Goal: Information Seeking & Learning: Learn about a topic

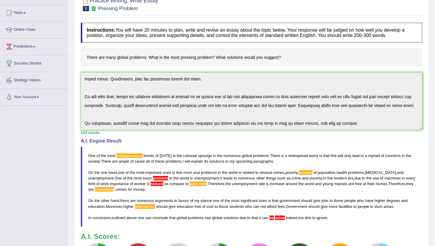
scroll to position [47, 0]
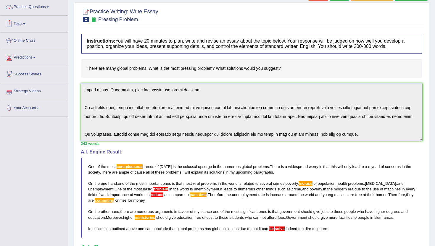
click at [32, 6] on link "Practice Questions" at bounding box center [33, 6] width 67 height 15
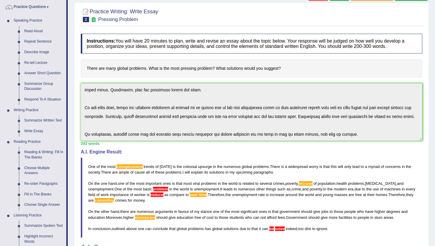
click at [37, 5] on link "Practice Questions" at bounding box center [33, 6] width 66 height 15
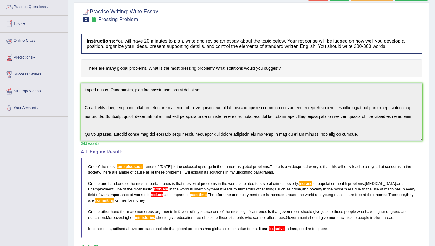
click at [21, 38] on link "Online Class" at bounding box center [33, 40] width 67 height 15
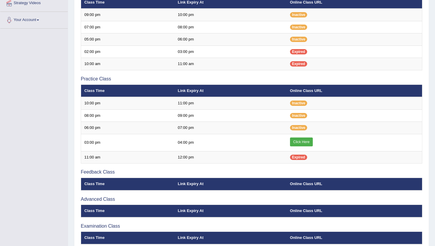
scroll to position [142, 0]
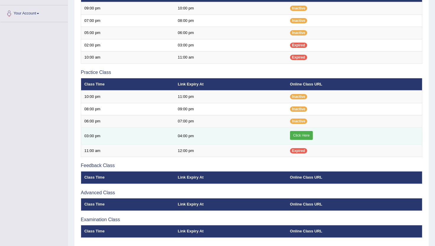
click at [302, 135] on link "Click Here" at bounding box center [301, 135] width 23 height 9
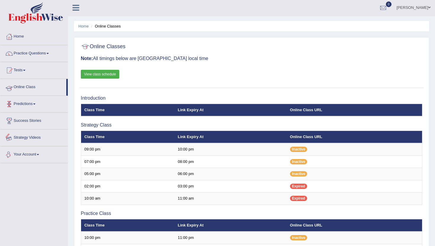
scroll to position [0, 0]
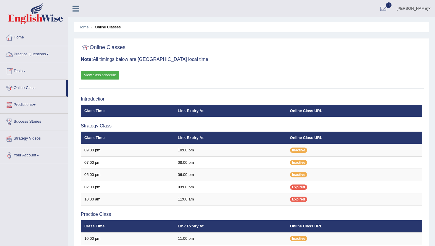
click at [44, 54] on link "Practice Questions" at bounding box center [33, 53] width 67 height 15
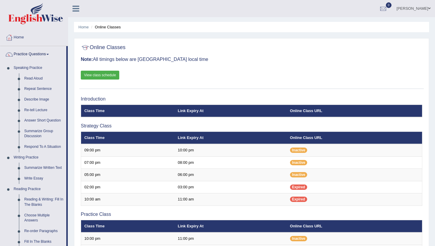
click at [74, 234] on div "Home Online Classes Online Classes Note: All timings below are [GEOGRAPHIC_DATA…" at bounding box center [251, 197] width 367 height 395
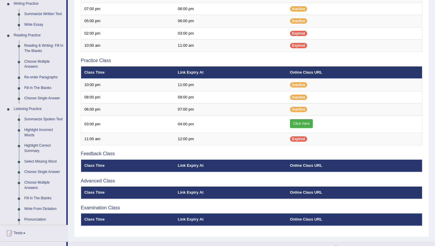
scroll to position [166, 0]
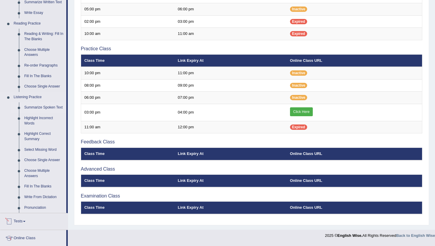
click at [38, 110] on link "Summarize Spoken Text" at bounding box center [44, 107] width 45 height 11
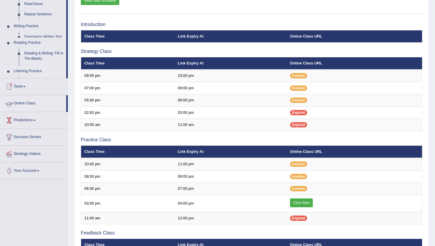
scroll to position [97, 0]
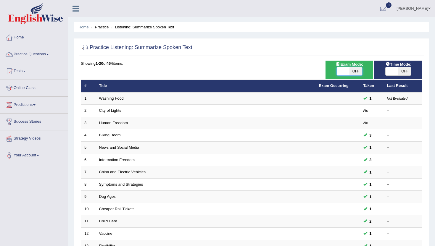
click at [345, 70] on span at bounding box center [343, 71] width 13 height 8
checkbox input "true"
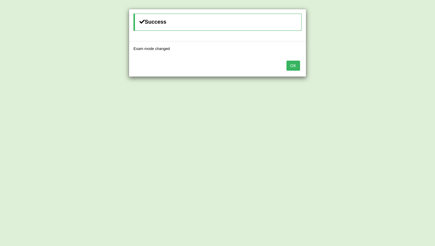
click at [297, 64] on button "OK" at bounding box center [293, 66] width 14 height 10
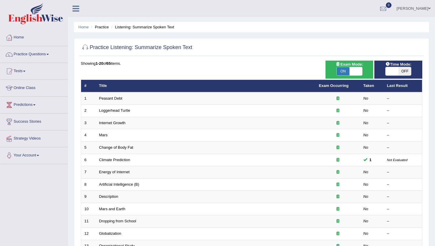
click at [403, 71] on span "OFF" at bounding box center [404, 71] width 13 height 8
checkbox input "true"
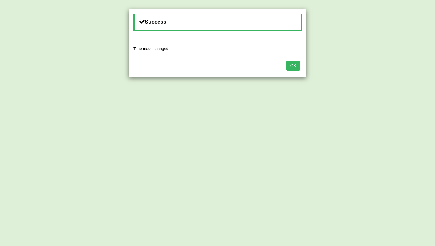
click at [293, 65] on button "OK" at bounding box center [293, 66] width 14 height 10
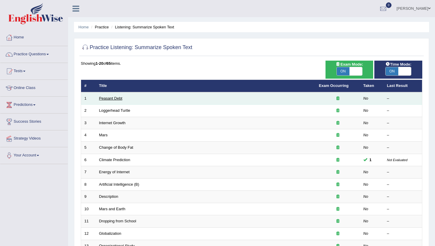
click at [108, 99] on link "Peasant Debt" at bounding box center [110, 98] width 23 height 4
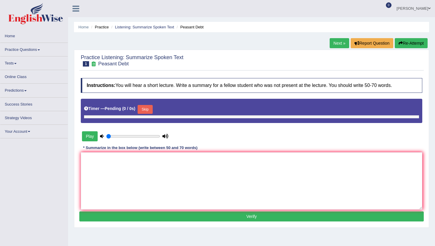
type input "0.5"
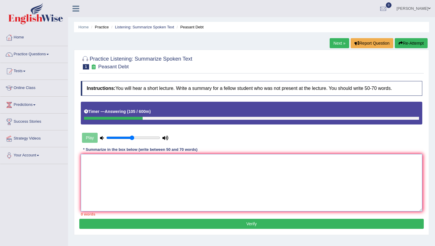
click at [109, 166] on textarea at bounding box center [251, 182] width 341 height 57
type textarea "T"
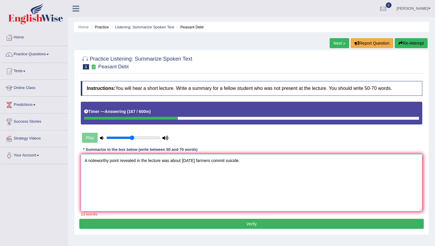
click at [231, 164] on textarea "A noteworthy point revealed in the lecture was about today farmers commit suici…" at bounding box center [251, 182] width 341 height 57
click at [256, 167] on textarea "A noteworthy point revealed in the lecture was about today farmers commit sucid…" at bounding box center [251, 182] width 341 height 57
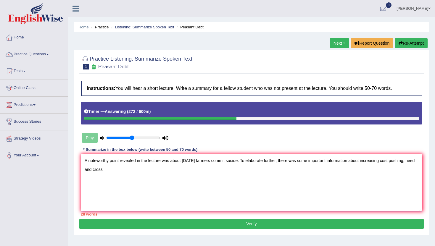
click at [416, 161] on textarea "A noteworthy point revealed in the lecture was about today farmers commit sucid…" at bounding box center [251, 182] width 341 height 57
click at [127, 186] on textarea "A noteworthy point revealed in the lecture was about today farmers commit sucid…" at bounding box center [251, 182] width 341 height 57
click at [181, 170] on textarea "A noteworthy point revealed in the lecture was about today farmers commit sucid…" at bounding box center [251, 182] width 341 height 57
click at [218, 173] on textarea "A noteworthy point revealed in the lecture was about today farmers commit sucid…" at bounding box center [251, 182] width 341 height 57
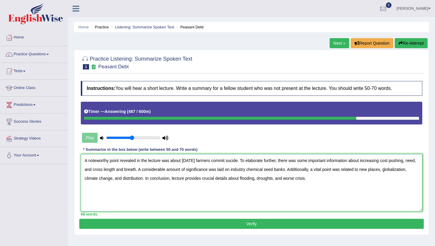
type textarea "A noteworthy point revealed in the lecture was about today farmers commit sucid…"
click at [159, 225] on button "Verify" at bounding box center [251, 224] width 344 height 10
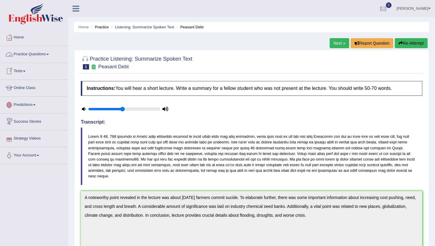
click at [40, 53] on link "Practice Questions" at bounding box center [33, 53] width 67 height 15
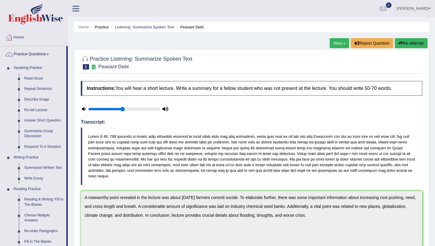
click at [70, 236] on div "Home Practice Listening: Summarize Spoken Text Peasant Debt Next » Report Quest…" at bounding box center [251, 196] width 367 height 392
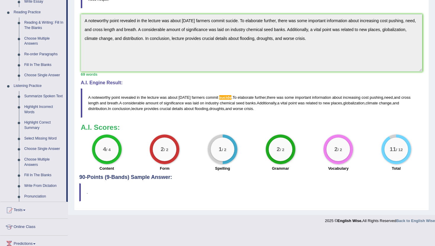
scroll to position [177, 0]
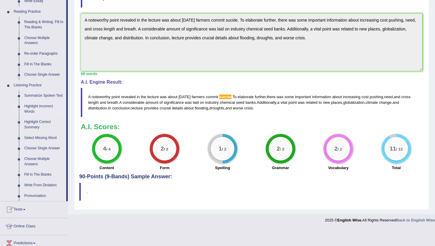
click at [32, 116] on link "Highlight Incorrect Words" at bounding box center [44, 109] width 45 height 16
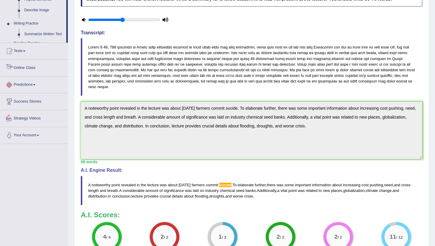
scroll to position [155, 0]
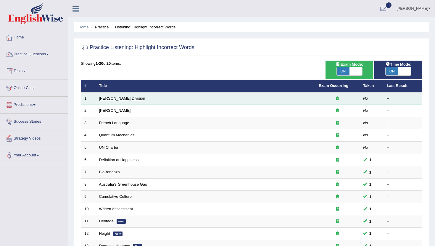
click at [112, 97] on link "Ward Division" at bounding box center [122, 98] width 46 height 4
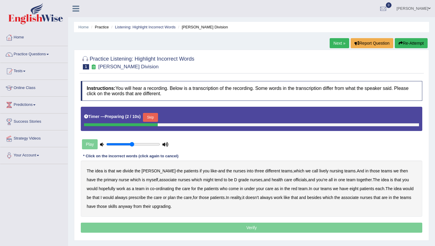
click at [151, 120] on button "Skip" at bounding box center [150, 117] width 15 height 9
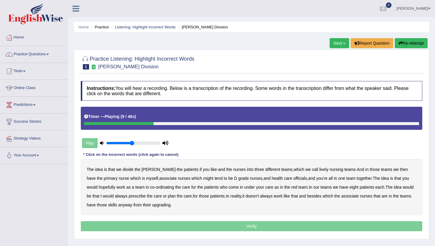
click at [319, 169] on b "lively" at bounding box center [323, 169] width 9 height 5
click at [293, 179] on b "officials" at bounding box center [300, 178] width 14 height 5
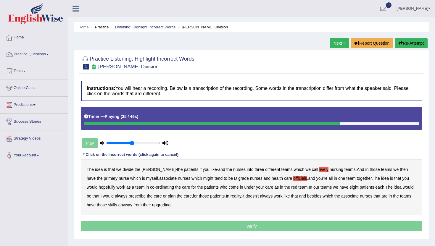
click at [115, 196] on b "always" at bounding box center [121, 196] width 13 height 5
click at [162, 204] on b "upgrading" at bounding box center [161, 205] width 18 height 5
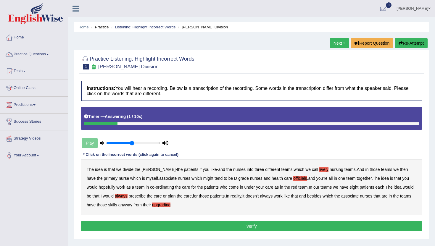
click at [175, 224] on button "Verify" at bounding box center [251, 226] width 341 height 10
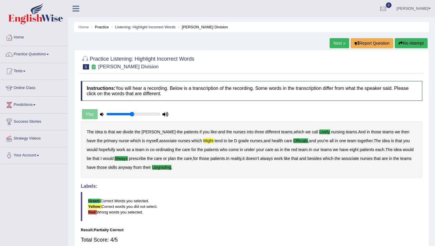
click at [332, 46] on link "Next »" at bounding box center [339, 43] width 20 height 10
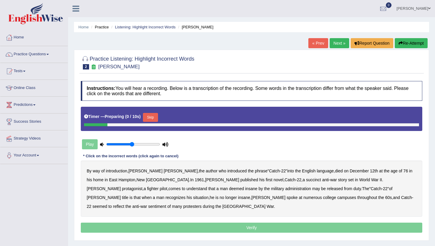
click at [154, 117] on button "Skip" at bounding box center [150, 117] width 15 height 9
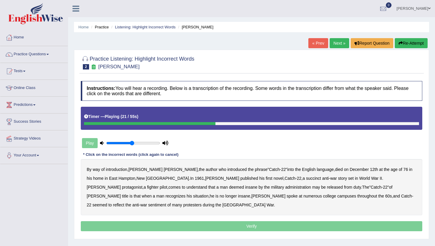
click at [306, 179] on b "succinct" at bounding box center [313, 178] width 15 height 5
click at [285, 187] on b "administration" at bounding box center [298, 187] width 26 height 5
click at [208, 194] on b "situation" at bounding box center [200, 196] width 15 height 5
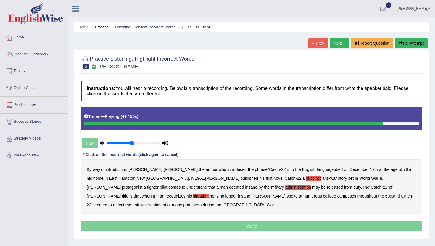
click at [124, 203] on b "reflect" at bounding box center [118, 205] width 11 height 5
click at [392, 221] on p "Verify" at bounding box center [251, 226] width 341 height 10
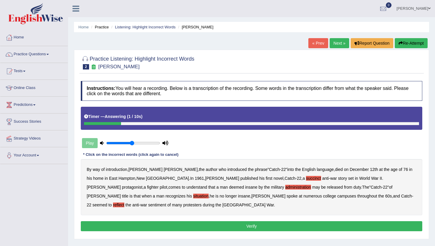
click at [392, 221] on button "Verify" at bounding box center [251, 226] width 341 height 10
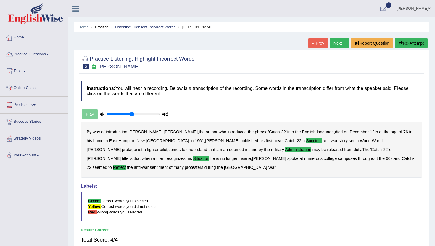
click at [333, 44] on link "Next »" at bounding box center [339, 43] width 20 height 10
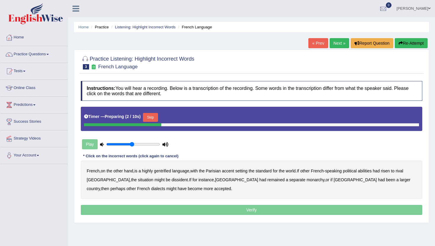
click at [152, 121] on button "Skip" at bounding box center [150, 117] width 15 height 9
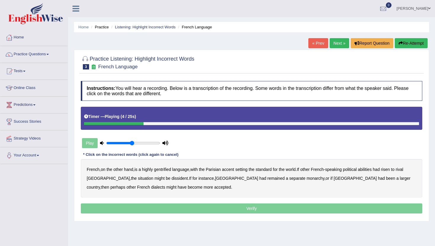
click at [167, 171] on b "gentrified" at bounding box center [162, 169] width 17 height 5
click at [370, 169] on b "abilities" at bounding box center [365, 169] width 14 height 5
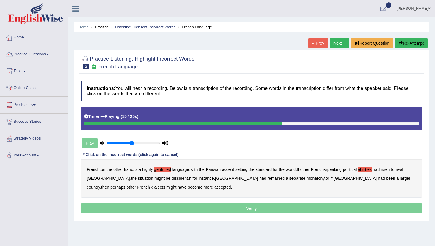
click at [172, 179] on b "dissident" at bounding box center [180, 178] width 16 height 5
click at [306, 180] on b "monarchy" at bounding box center [315, 178] width 18 height 5
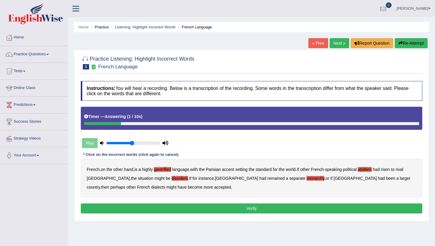
click at [157, 211] on button "Verify" at bounding box center [251, 208] width 341 height 10
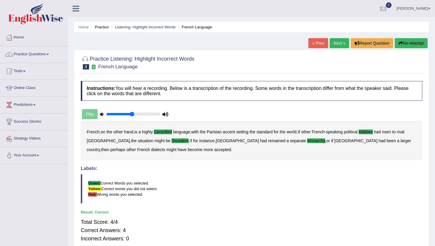
click at [335, 43] on link "Next »" at bounding box center [339, 43] width 20 height 10
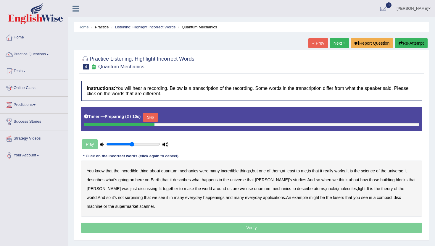
click at [151, 119] on button "Skip" at bounding box center [150, 117] width 15 height 9
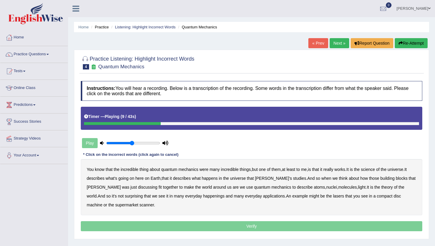
click at [375, 170] on b "science" at bounding box center [368, 169] width 14 height 5
click at [138, 188] on b "discussing" at bounding box center [147, 187] width 19 height 5
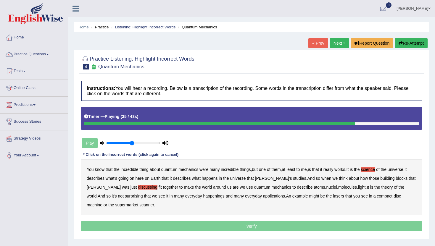
click at [203, 195] on b "happenings" at bounding box center [213, 196] width 21 height 5
click at [102, 203] on b "machine" at bounding box center [95, 205] width 16 height 5
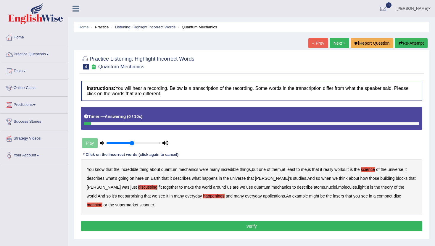
click at [157, 224] on button "Verify" at bounding box center [251, 226] width 341 height 10
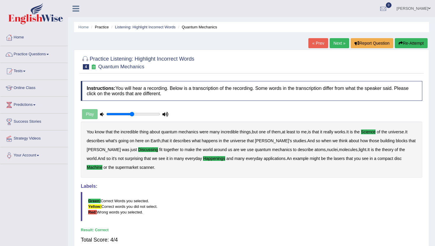
click at [337, 41] on link "Next »" at bounding box center [339, 43] width 20 height 10
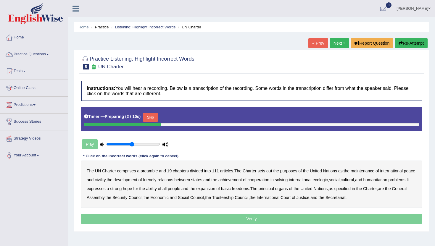
click at [156, 115] on button "Skip" at bounding box center [150, 117] width 15 height 9
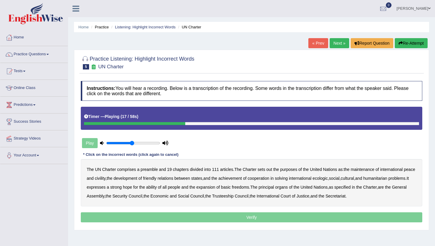
click at [105, 177] on b "civility" at bounding box center [100, 178] width 11 height 5
click at [327, 179] on b "ecologic" at bounding box center [319, 178] width 15 height 5
click at [157, 188] on b "ability" at bounding box center [151, 187] width 11 height 5
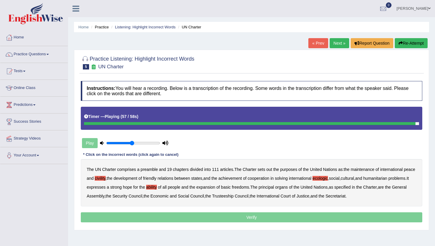
click at [371, 219] on p "Verify" at bounding box center [251, 217] width 341 height 10
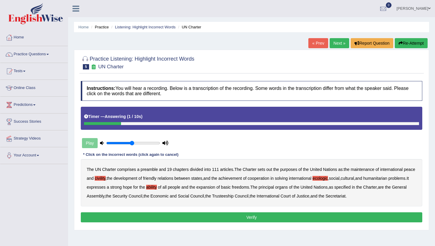
click at [369, 215] on button "Verify" at bounding box center [251, 217] width 341 height 10
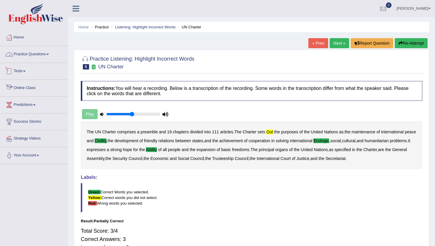
click at [32, 53] on link "Practice Questions" at bounding box center [33, 53] width 67 height 15
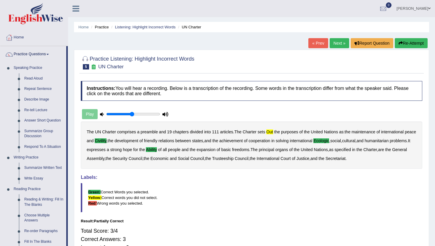
click at [72, 232] on div "Home Practice Listening: Highlight Incorrect Words UN Charter « Prev Next » Rep…" at bounding box center [251, 148] width 367 height 296
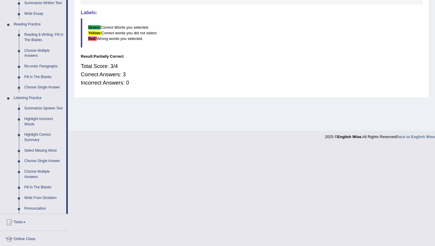
scroll to position [166, 0]
click at [43, 192] on link "Fill In The Blanks" at bounding box center [44, 186] width 45 height 11
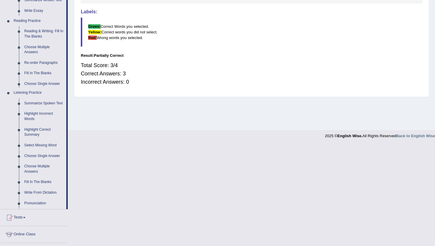
scroll to position [64, 0]
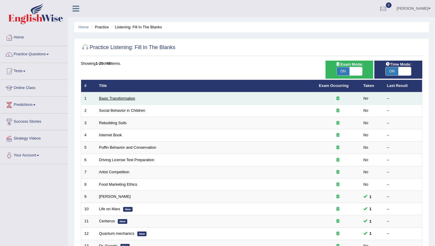
click at [110, 98] on link "Basic Transformation" at bounding box center [117, 98] width 36 height 4
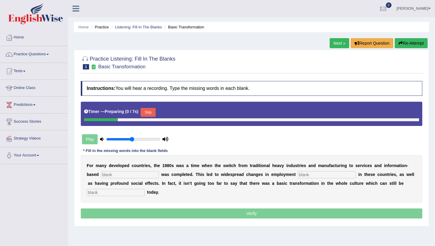
click at [144, 113] on button "Skip" at bounding box center [147, 112] width 15 height 9
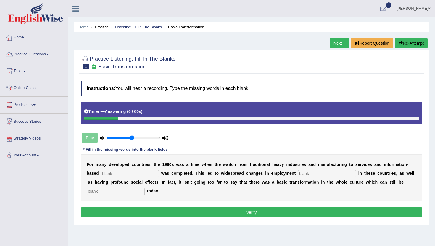
click at [109, 174] on input "text" at bounding box center [130, 173] width 58 height 7
type input "enterprise"
click at [299, 174] on input "text" at bounding box center [327, 173] width 58 height 7
type input "patterens"
click at [93, 193] on input "text" at bounding box center [116, 191] width 58 height 7
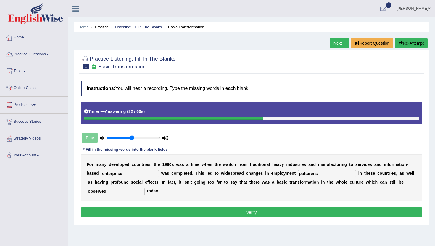
type input "observed"
click at [94, 209] on button "Verify" at bounding box center [251, 212] width 341 height 10
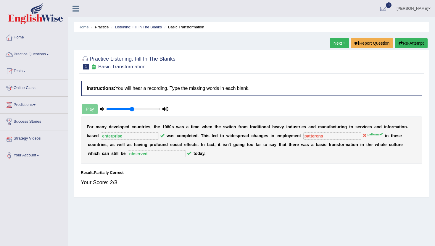
click at [340, 43] on link "Next »" at bounding box center [339, 43] width 20 height 10
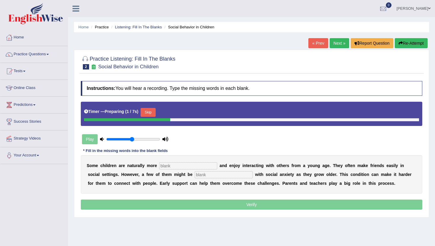
click at [153, 110] on button "Skip" at bounding box center [147, 112] width 15 height 9
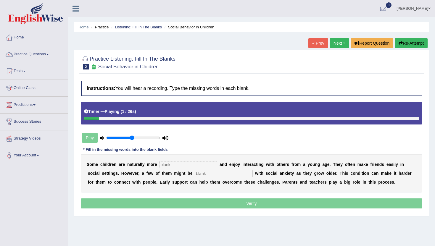
click at [163, 164] on input "text" at bounding box center [188, 164] width 58 height 7
type input "sociable"
click at [195, 173] on input "text" at bounding box center [224, 173] width 58 height 7
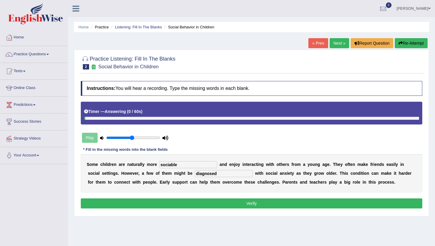
type input "diagnosed"
click at [150, 205] on button "Verify" at bounding box center [251, 203] width 341 height 10
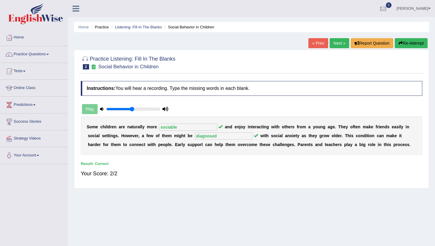
click at [333, 45] on link "Next »" at bounding box center [339, 43] width 20 height 10
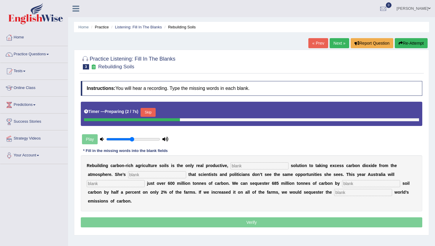
click at [147, 113] on button "Skip" at bounding box center [147, 112] width 15 height 9
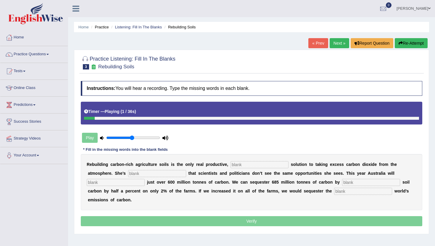
click at [233, 166] on input "text" at bounding box center [259, 164] width 58 height 7
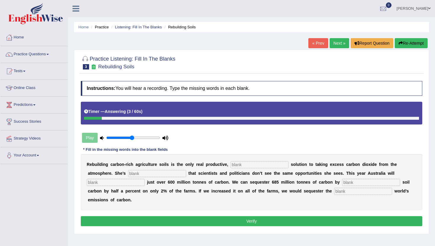
click at [236, 165] on input "text" at bounding box center [259, 164] width 58 height 7
type input "permanent"
click at [128, 176] on input "text" at bounding box center [157, 173] width 58 height 7
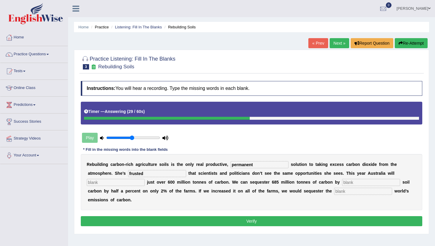
click at [128, 176] on input "frusted" at bounding box center [157, 173] width 58 height 7
type input "frustated"
click at [342, 183] on input "text" at bounding box center [371, 182] width 58 height 7
click at [145, 179] on input "text" at bounding box center [116, 182] width 58 height 7
type input "addmit"
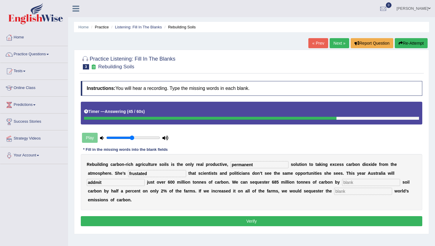
click at [342, 185] on input "text" at bounding box center [371, 182] width 58 height 7
type input "incres"
click at [334, 193] on input "text" at bounding box center [363, 191] width 58 height 7
type input "whole"
click at [342, 183] on input "incres" at bounding box center [371, 182] width 58 height 7
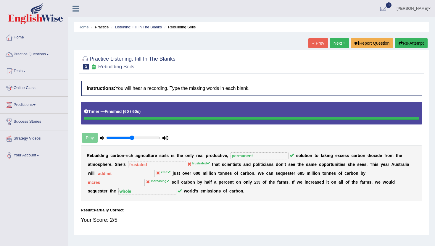
click at [342, 37] on div "Home Practice Listening: Fill In The Blanks Rebuilding Soils « Prev Next » Repo…" at bounding box center [251, 148] width 367 height 296
click at [335, 42] on link "Next »" at bounding box center [339, 43] width 20 height 10
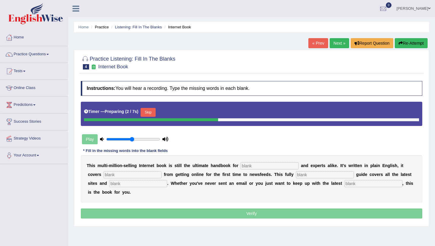
click at [151, 111] on button "Skip" at bounding box center [147, 112] width 15 height 9
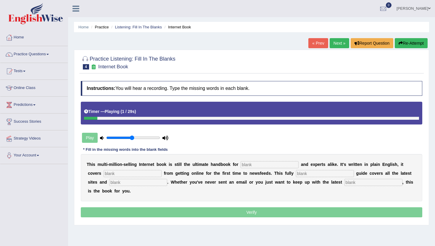
click at [245, 165] on input "text" at bounding box center [269, 164] width 58 height 7
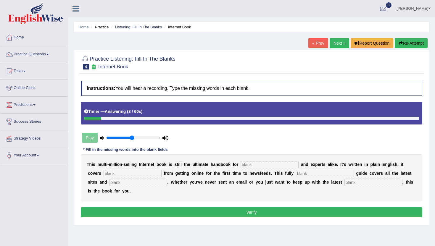
click at [344, 183] on input "text" at bounding box center [373, 182] width 58 height 7
type input "developments"
click at [245, 164] on input "text" at bounding box center [269, 164] width 58 height 7
type input "v"
type input "novels"
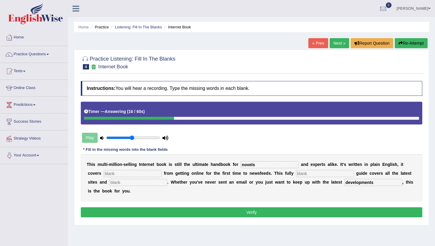
click at [104, 174] on input "text" at bounding box center [133, 173] width 58 height 7
type input "everything"
click at [296, 176] on input "text" at bounding box center [325, 173] width 58 height 7
type input "revised"
click at [109, 184] on input "text" at bounding box center [138, 182] width 58 height 7
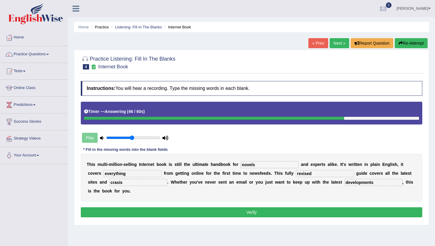
type input "crasis"
click at [111, 174] on input "everything" at bounding box center [133, 173] width 58 height 7
type input "everythink"
click at [114, 218] on div "Instructions: You will hear a recording. Type the missing words in each blank. …" at bounding box center [251, 150] width 344 height 144
click at [114, 215] on button "Verify" at bounding box center [251, 212] width 341 height 10
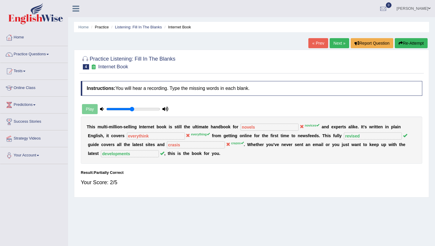
click at [338, 46] on link "Next »" at bounding box center [339, 43] width 20 height 10
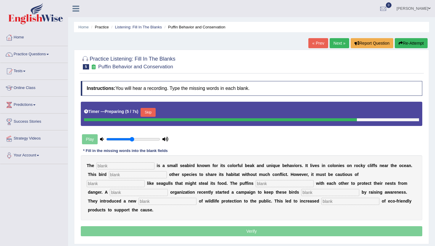
click at [149, 111] on button "Skip" at bounding box center [147, 112] width 15 height 9
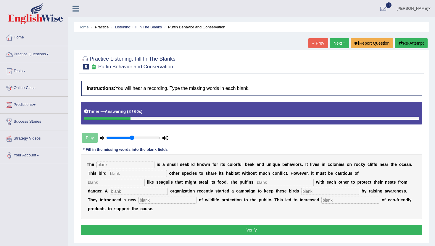
click at [102, 165] on input "text" at bounding box center [125, 164] width 58 height 7
type input "puffins"
click at [109, 174] on input "text" at bounding box center [138, 173] width 58 height 7
type input "allows"
click at [256, 182] on input "text" at bounding box center [285, 182] width 58 height 7
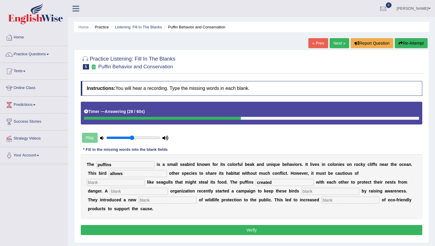
type input "created"
click at [145, 179] on input "text" at bounding box center [116, 182] width 58 height 7
type input "created"
click at [256, 182] on input "created" at bounding box center [285, 182] width 58 height 7
type input "c"
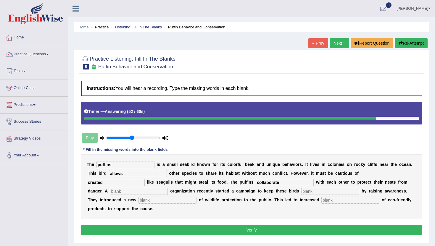
type input "collaborate"
click at [168, 188] on input "text" at bounding box center [139, 191] width 58 height 7
type input "corporat"
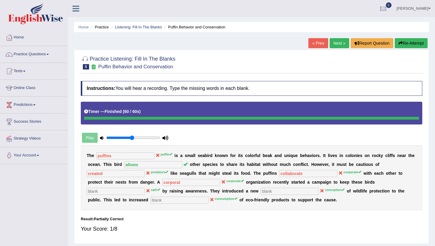
click at [334, 42] on link "Next »" at bounding box center [339, 43] width 20 height 10
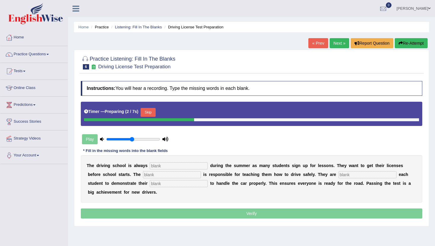
click at [151, 113] on button "Skip" at bounding box center [147, 112] width 15 height 9
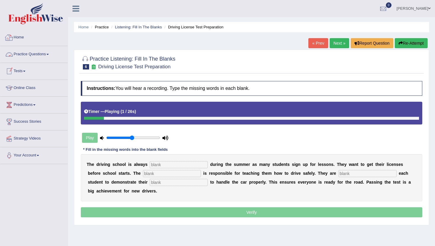
click at [34, 54] on link "Practice Questions" at bounding box center [33, 53] width 67 height 15
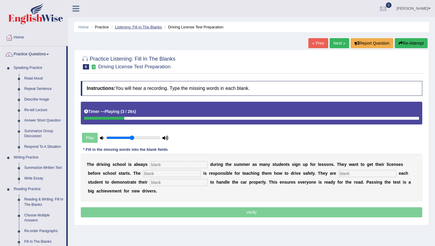
click at [131, 27] on link "Listening: Fill In The Blanks" at bounding box center [138, 27] width 47 height 4
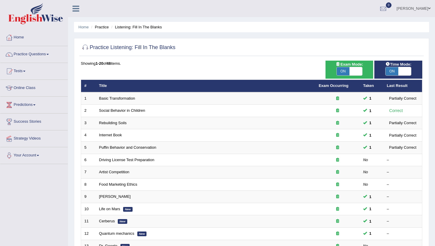
click at [407, 72] on span at bounding box center [404, 71] width 13 height 8
checkbox input "false"
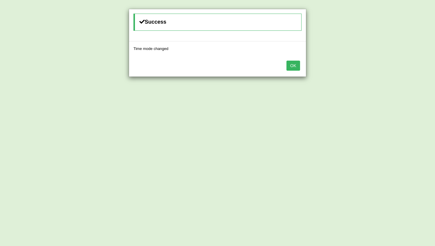
click at [297, 62] on button "OK" at bounding box center [293, 66] width 14 height 10
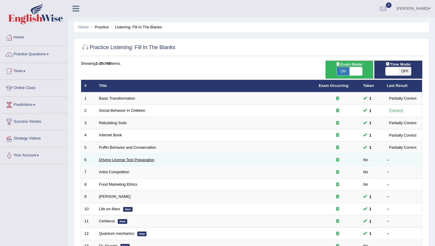
click at [110, 161] on link "Driving License Test Preparation" at bounding box center [126, 160] width 55 height 4
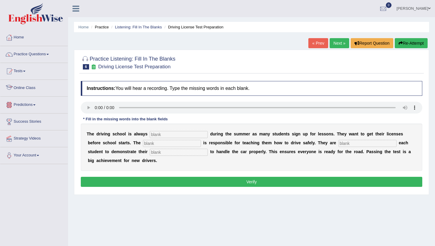
click at [150, 153] on input "text" at bounding box center [179, 152] width 58 height 7
type input "ability"
click at [153, 135] on input "text" at bounding box center [179, 134] width 58 height 7
type input "busy"
click at [143, 143] on input "text" at bounding box center [172, 143] width 58 height 7
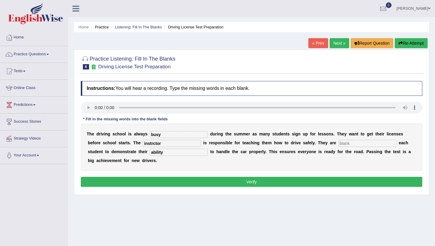
type input "instrctor"
click at [338, 142] on input "text" at bounding box center [367, 143] width 58 height 7
type input "required"
click at [136, 177] on button "Verify" at bounding box center [251, 182] width 341 height 10
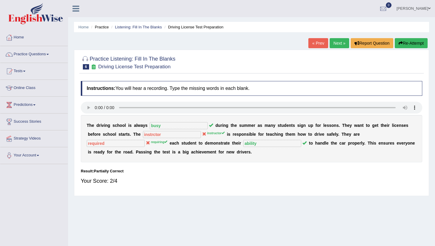
click at [335, 40] on link "Next »" at bounding box center [339, 43] width 20 height 10
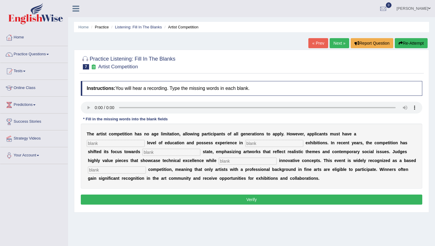
click at [145, 140] on input "text" at bounding box center [116, 143] width 58 height 7
type input "graduate"
click at [245, 143] on input "text" at bounding box center [274, 143] width 58 height 7
type input "expulture"
click at [142, 150] on input "text" at bounding box center [171, 152] width 58 height 7
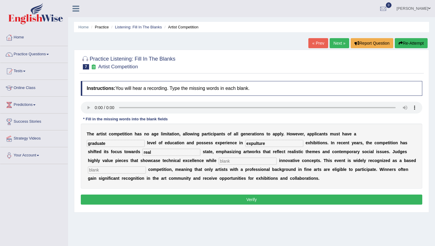
type input "real"
click at [219, 163] on input "text" at bounding box center [248, 161] width 58 height 7
type input "corporate"
click at [146, 167] on input "text" at bounding box center [117, 170] width 58 height 7
type input "profession"
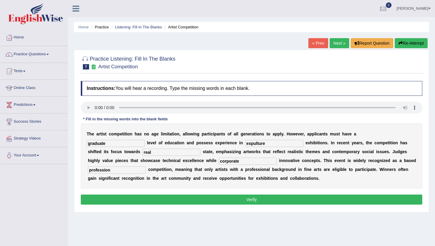
click at [203, 203] on button "Verify" at bounding box center [251, 200] width 341 height 10
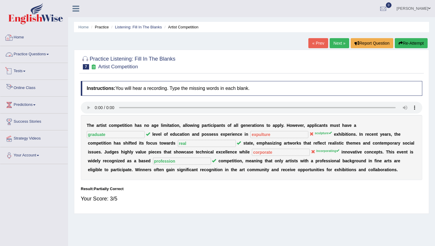
click at [32, 53] on link "Practice Questions" at bounding box center [33, 53] width 67 height 15
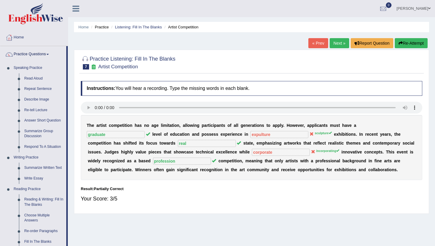
click at [71, 238] on div "Home Practice Listening: Fill In The Blanks Artist Competition « Prev Next » Re…" at bounding box center [251, 148] width 367 height 296
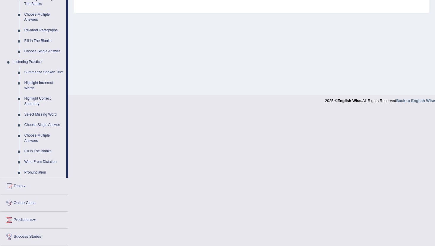
scroll to position [201, 0]
click at [42, 167] on link "Write From Dictation" at bounding box center [44, 161] width 45 height 11
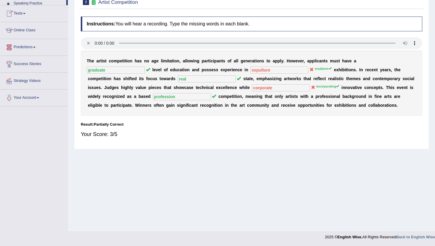
scroll to position [64, 0]
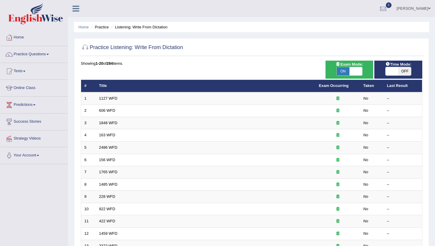
click at [105, 89] on th "Title" at bounding box center [206, 86] width 220 height 12
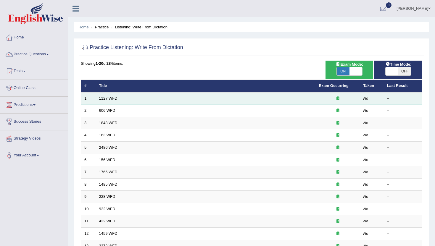
click at [107, 97] on link "1127 WFD" at bounding box center [108, 98] width 18 height 4
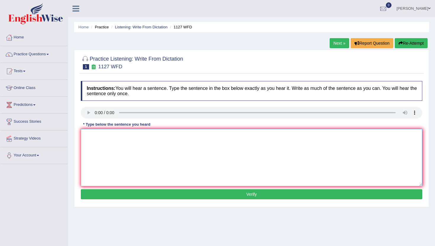
click at [119, 151] on textarea at bounding box center [251, 157] width 341 height 57
type textarea "m"
click at [127, 196] on button "Verify" at bounding box center [251, 194] width 341 height 10
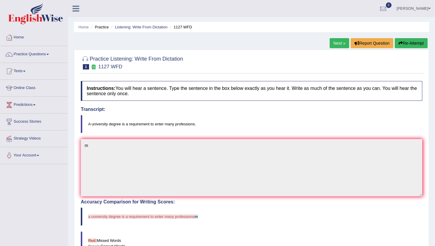
click at [341, 41] on link "Next »" at bounding box center [339, 43] width 20 height 10
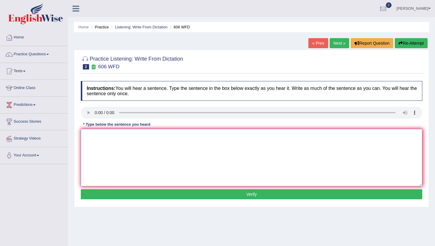
click at [117, 167] on textarea at bounding box center [251, 157] width 341 height 57
type textarea "m"
click at [113, 195] on button "Verify" at bounding box center [251, 194] width 341 height 10
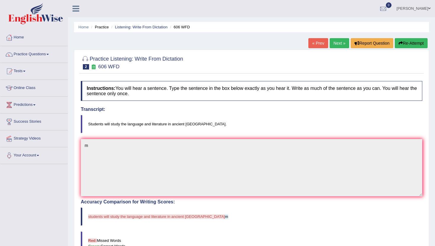
click at [337, 43] on link "Next »" at bounding box center [339, 43] width 20 height 10
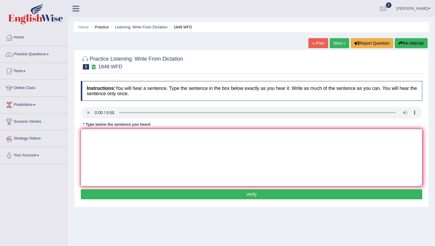
click at [130, 161] on textarea at bounding box center [251, 157] width 341 height 57
type textarea "m"
click at [138, 196] on button "Verify" at bounding box center [251, 194] width 341 height 10
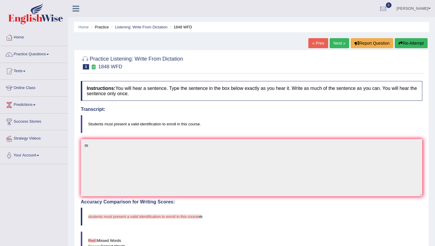
click at [337, 44] on link "Next »" at bounding box center [339, 43] width 20 height 10
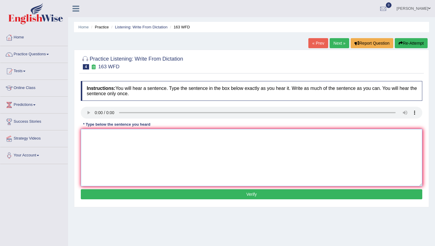
click at [112, 166] on textarea at bounding box center [251, 157] width 341 height 57
type textarea "m"
click at [140, 193] on button "Verify" at bounding box center [251, 194] width 341 height 10
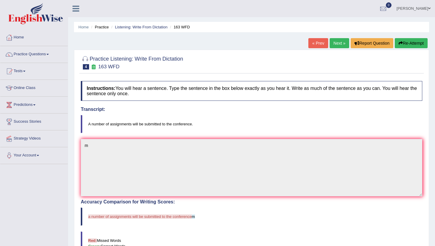
click at [337, 43] on link "Next »" at bounding box center [339, 43] width 20 height 10
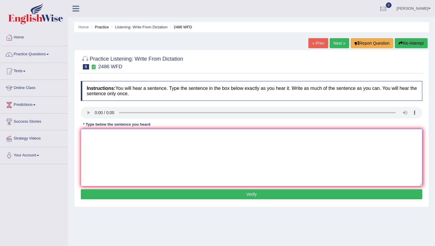
click at [113, 179] on textarea at bounding box center [251, 157] width 341 height 57
type textarea "n"
click at [113, 198] on button "Verify" at bounding box center [251, 194] width 341 height 10
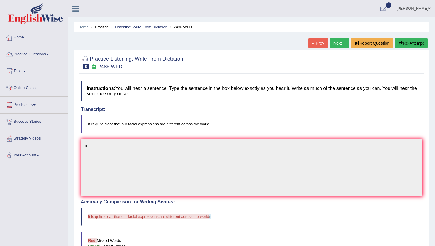
click at [337, 42] on link "Next »" at bounding box center [339, 43] width 20 height 10
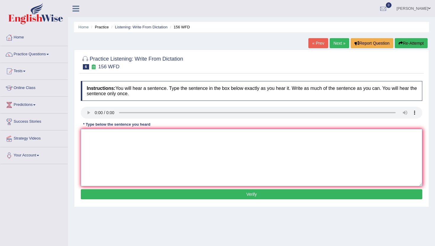
click at [110, 152] on textarea at bounding box center [251, 157] width 341 height 57
type textarea "m"
click at [106, 199] on button "Verify" at bounding box center [251, 194] width 341 height 10
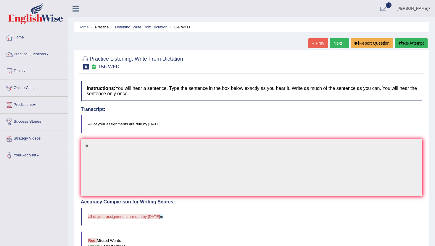
click at [336, 46] on link "Next »" at bounding box center [339, 43] width 20 height 10
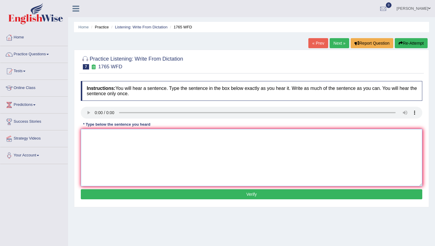
click at [111, 165] on textarea at bounding box center [251, 157] width 341 height 57
type textarea "m"
click at [98, 197] on button "Verify" at bounding box center [251, 194] width 341 height 10
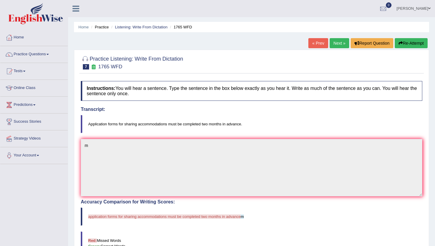
click at [337, 43] on link "Next »" at bounding box center [339, 43] width 20 height 10
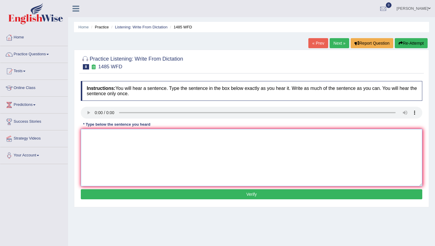
click at [94, 147] on textarea at bounding box center [251, 157] width 341 height 57
type textarea "n"
click at [93, 193] on button "Verify" at bounding box center [251, 194] width 341 height 10
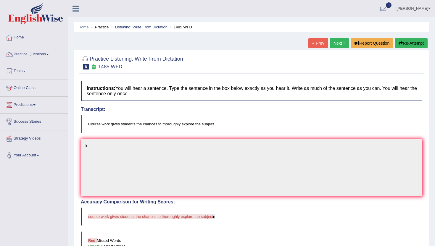
click at [336, 42] on link "Next »" at bounding box center [339, 43] width 20 height 10
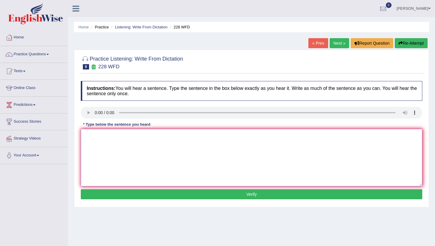
click at [102, 170] on textarea at bounding box center [251, 157] width 341 height 57
type textarea "m"
click at [106, 200] on div "Instructions: You will hear a sentence. Type the sentence in the box below exac…" at bounding box center [251, 141] width 344 height 126
click at [106, 195] on button "Verify" at bounding box center [251, 194] width 341 height 10
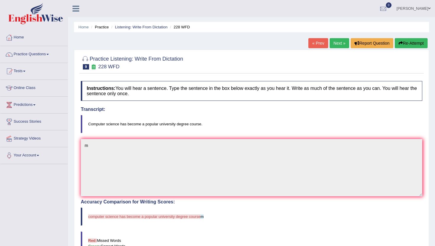
click at [337, 41] on link "Next »" at bounding box center [339, 43] width 20 height 10
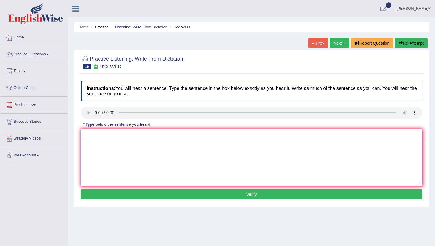
click at [101, 143] on textarea at bounding box center [251, 157] width 341 height 57
type textarea "m"
click at [110, 192] on button "Verify" at bounding box center [251, 194] width 341 height 10
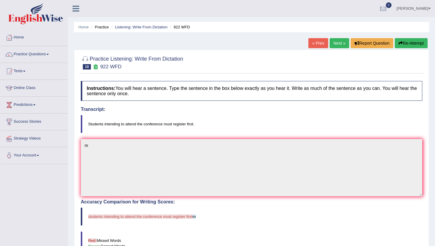
click at [336, 44] on link "Next »" at bounding box center [339, 43] width 20 height 10
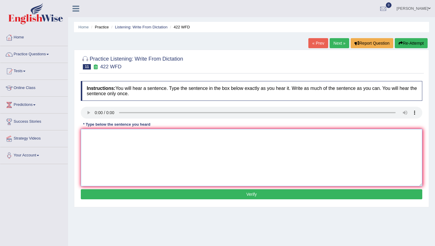
click at [105, 148] on textarea at bounding box center [251, 157] width 341 height 57
type textarea "n"
click at [116, 194] on button "Verify" at bounding box center [251, 194] width 341 height 10
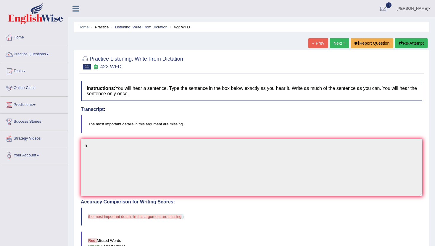
click at [338, 44] on link "Next »" at bounding box center [339, 43] width 20 height 10
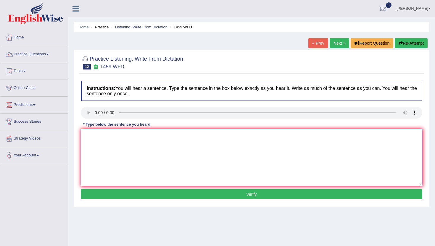
click at [101, 149] on textarea at bounding box center [251, 157] width 341 height 57
type textarea "n"
click at [112, 195] on button "Verify" at bounding box center [251, 194] width 341 height 10
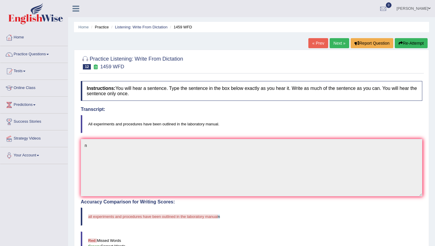
click at [334, 41] on link "Next »" at bounding box center [339, 43] width 20 height 10
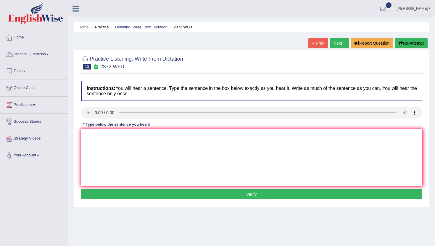
click at [105, 132] on textarea at bounding box center [251, 157] width 341 height 57
type textarea "n"
click at [107, 199] on button "Verify" at bounding box center [251, 194] width 341 height 10
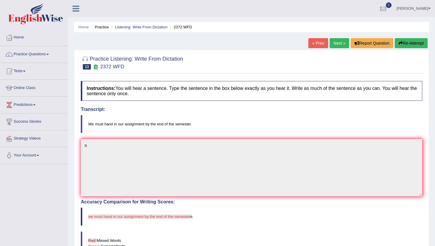
click at [337, 45] on link "Next »" at bounding box center [339, 43] width 20 height 10
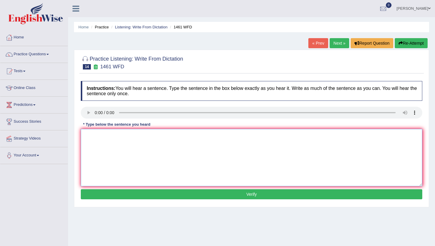
click at [105, 165] on textarea at bounding box center [251, 157] width 341 height 57
type textarea "n"
click at [105, 191] on button "Verify" at bounding box center [251, 194] width 341 height 10
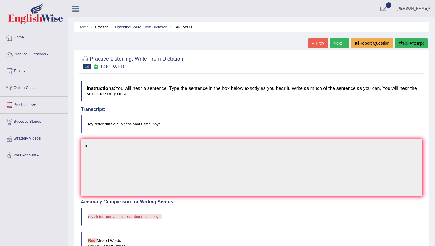
click at [338, 44] on link "Next »" at bounding box center [339, 43] width 20 height 10
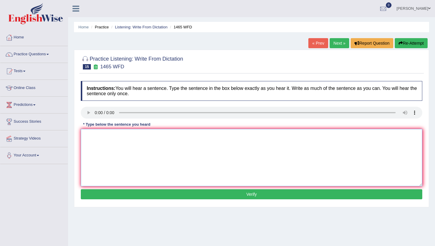
click at [107, 139] on textarea at bounding box center [251, 157] width 341 height 57
type textarea "m"
click at [119, 195] on button "Verify" at bounding box center [251, 194] width 341 height 10
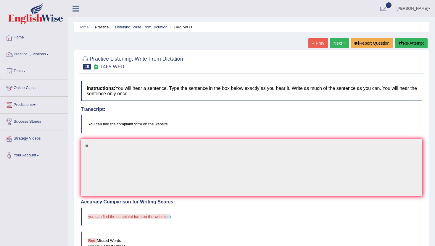
click at [337, 45] on link "Next »" at bounding box center [339, 43] width 20 height 10
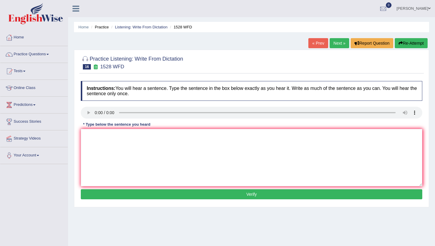
drag, startPoint x: 139, startPoint y: 222, endPoint x: 139, endPoint y: 180, distance: 42.3
click at [139, 180] on div "Home Practice Listening: Write From Dictation 1528 WFD « Prev Next » Report Que…" at bounding box center [251, 148] width 367 height 296
click at [139, 176] on textarea at bounding box center [251, 157] width 341 height 57
type textarea "m"
click at [140, 191] on button "Verify" at bounding box center [251, 194] width 341 height 10
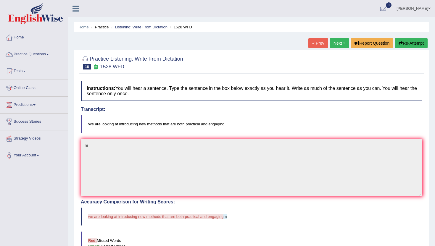
click at [335, 42] on link "Next »" at bounding box center [339, 43] width 20 height 10
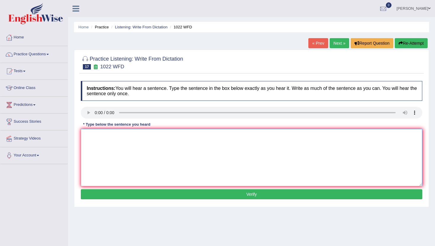
click at [109, 172] on textarea at bounding box center [251, 157] width 341 height 57
type textarea "m"
click at [112, 198] on button "Verify" at bounding box center [251, 194] width 341 height 10
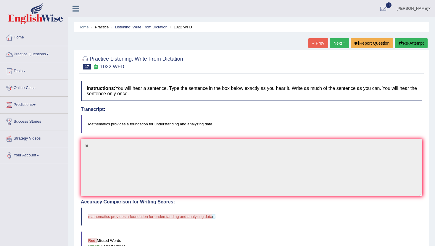
click at [338, 44] on link "Next »" at bounding box center [339, 43] width 20 height 10
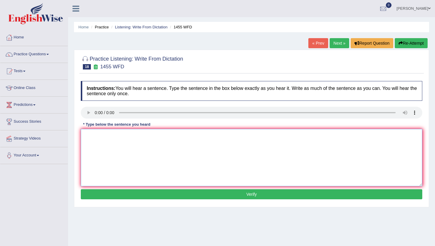
click at [115, 162] on textarea at bounding box center [251, 157] width 341 height 57
type textarea "m"
click at [114, 192] on button "Verify" at bounding box center [251, 194] width 341 height 10
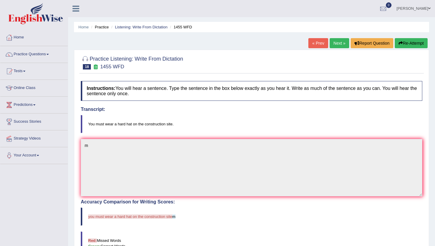
click at [334, 45] on link "Next »" at bounding box center [339, 43] width 20 height 10
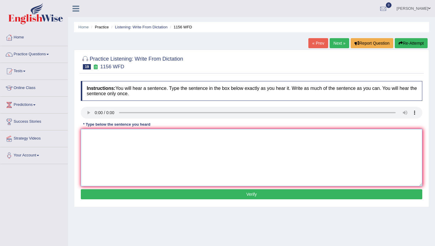
click at [127, 179] on textarea at bounding box center [251, 157] width 341 height 57
type textarea "n"
click at [126, 199] on div "Instructions: You will hear a sentence. Type the sentence in the box below exac…" at bounding box center [251, 141] width 344 height 126
click at [125, 195] on button "Verify" at bounding box center [251, 194] width 341 height 10
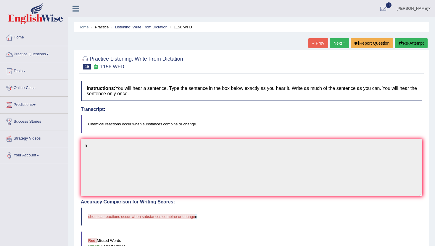
click at [337, 44] on link "Next »" at bounding box center [339, 43] width 20 height 10
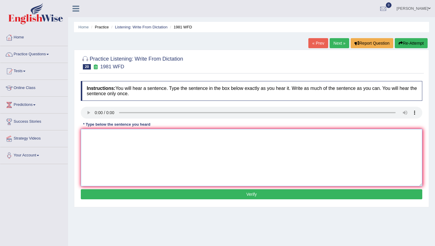
click at [114, 168] on textarea at bounding box center [251, 157] width 341 height 57
type textarea "m"
click at [107, 196] on button "Verify" at bounding box center [251, 194] width 341 height 10
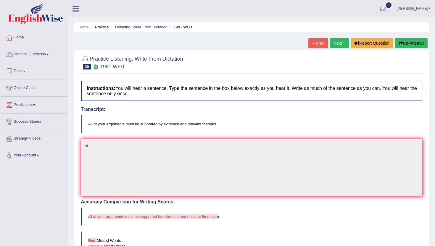
click at [331, 44] on link "Next »" at bounding box center [339, 43] width 20 height 10
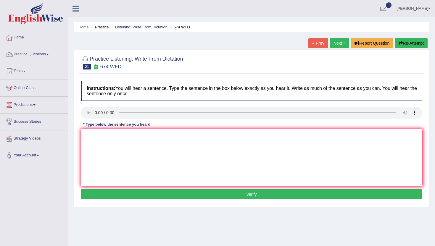
click at [106, 167] on textarea at bounding box center [251, 157] width 341 height 57
type textarea "m"
click at [107, 197] on button "Verify" at bounding box center [251, 194] width 341 height 10
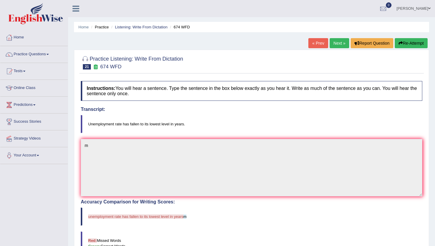
click at [334, 41] on link "Next »" at bounding box center [339, 43] width 20 height 10
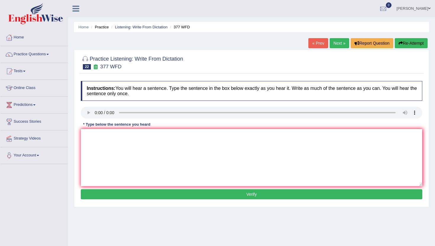
drag, startPoint x: 116, startPoint y: 195, endPoint x: 116, endPoint y: 180, distance: 14.8
click at [116, 180] on div "Instructions: You will hear a sentence. Type the sentence in the box below exac…" at bounding box center [251, 141] width 344 height 126
click at [116, 180] on textarea at bounding box center [251, 157] width 341 height 57
type textarea "m"
click at [115, 193] on button "Verify" at bounding box center [251, 194] width 341 height 10
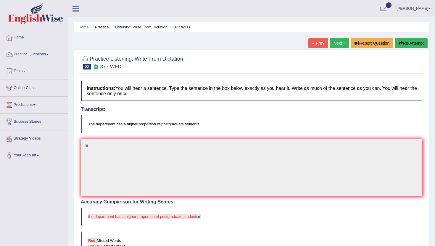
click at [332, 47] on link "Next »" at bounding box center [339, 43] width 20 height 10
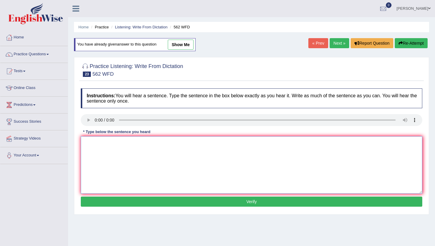
click at [101, 150] on textarea at bounding box center [251, 164] width 341 height 57
type textarea "m"
click at [107, 200] on button "Verify" at bounding box center [251, 202] width 341 height 10
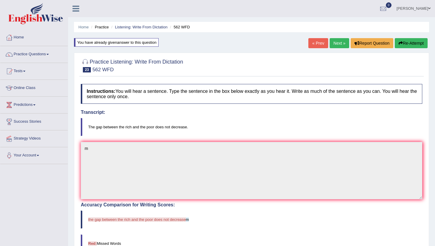
click at [333, 46] on body "Toggle navigation Home Practice Questions Speaking Practice Read Aloud Repeat S…" at bounding box center [217, 123] width 435 height 246
click at [341, 41] on link "Next »" at bounding box center [339, 43] width 20 height 10
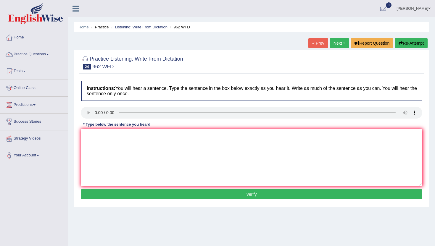
click at [108, 153] on textarea at bounding box center [251, 157] width 341 height 57
type textarea "m"
click at [113, 194] on button "Verify" at bounding box center [251, 194] width 341 height 10
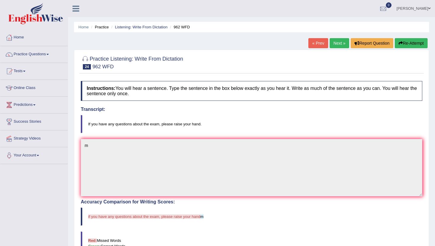
click at [337, 40] on link "Next »" at bounding box center [339, 43] width 20 height 10
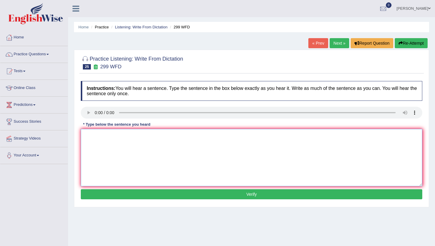
click at [127, 172] on textarea at bounding box center [251, 157] width 341 height 57
type textarea "m"
click at [124, 197] on button "Verify" at bounding box center [251, 194] width 341 height 10
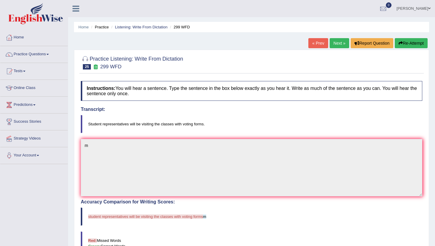
click at [333, 44] on link "Next »" at bounding box center [339, 43] width 20 height 10
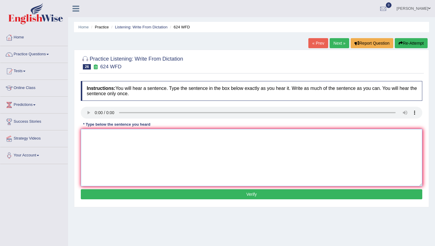
click at [131, 153] on textarea at bounding box center [251, 157] width 341 height 57
type textarea "m"
click at [128, 196] on button "Verify" at bounding box center [251, 194] width 341 height 10
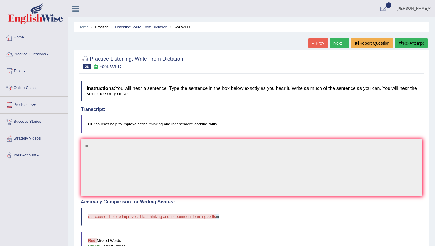
click at [342, 42] on link "Next »" at bounding box center [339, 43] width 20 height 10
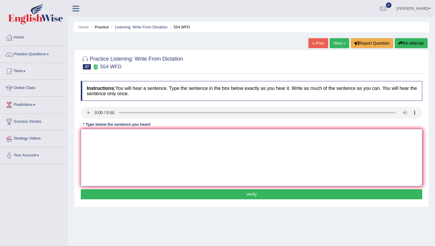
click at [114, 154] on textarea at bounding box center [251, 157] width 341 height 57
type textarea "m"
click at [123, 193] on button "Verify" at bounding box center [251, 194] width 341 height 10
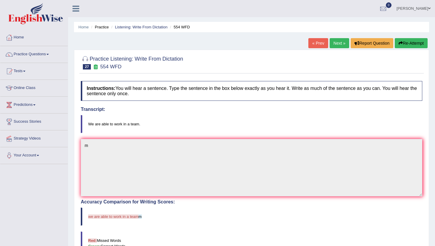
click at [344, 46] on link "Next »" at bounding box center [339, 43] width 20 height 10
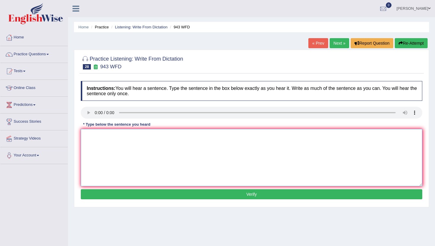
click at [119, 154] on textarea at bounding box center [251, 157] width 341 height 57
type textarea "m"
click at [119, 197] on button "Verify" at bounding box center [251, 194] width 341 height 10
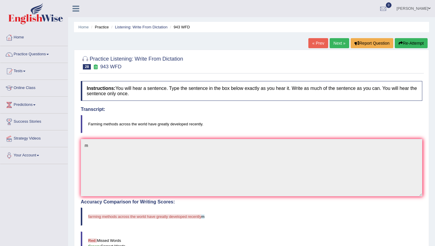
click at [336, 43] on link "Next »" at bounding box center [339, 43] width 20 height 10
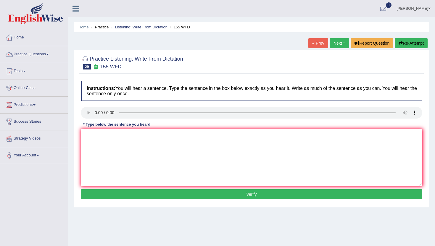
click at [88, 119] on div at bounding box center [251, 113] width 341 height 13
click at [109, 152] on textarea at bounding box center [251, 157] width 341 height 57
type textarea "m"
click at [110, 195] on button "Verify" at bounding box center [251, 194] width 341 height 10
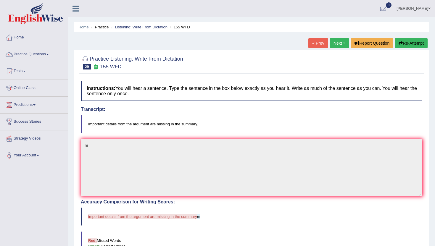
click at [340, 47] on link "Next »" at bounding box center [339, 43] width 20 height 10
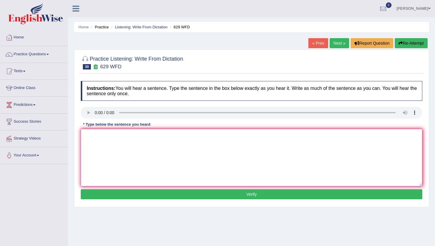
click at [122, 182] on textarea at bounding box center [251, 157] width 341 height 57
type textarea "m"
click at [122, 191] on button "Verify" at bounding box center [251, 194] width 341 height 10
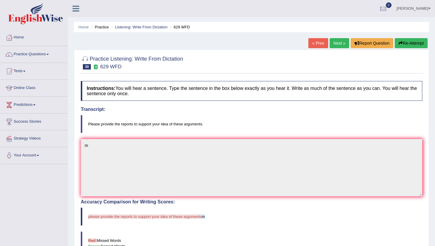
click at [332, 45] on link "Next »" at bounding box center [339, 43] width 20 height 10
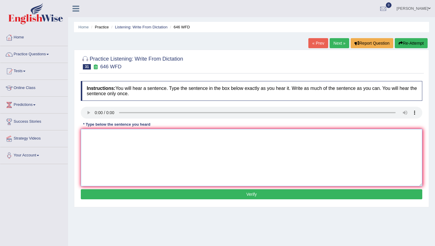
click at [96, 148] on textarea at bounding box center [251, 157] width 341 height 57
type textarea "m"
click at [94, 200] on div "Instructions: You will hear a sentence. Type the sentence in the box below exac…" at bounding box center [251, 141] width 344 height 126
click at [95, 194] on button "Verify" at bounding box center [251, 194] width 341 height 10
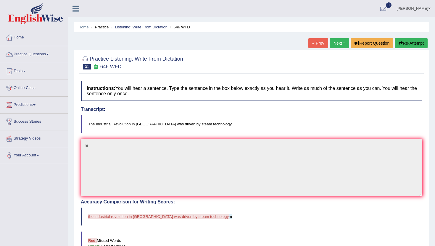
click at [338, 41] on link "Next »" at bounding box center [339, 43] width 20 height 10
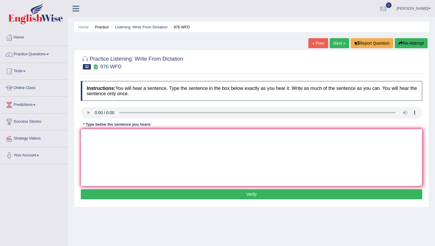
click at [103, 149] on textarea at bounding box center [251, 157] width 341 height 57
type textarea "m"
click at [97, 194] on button "Verify" at bounding box center [251, 194] width 341 height 10
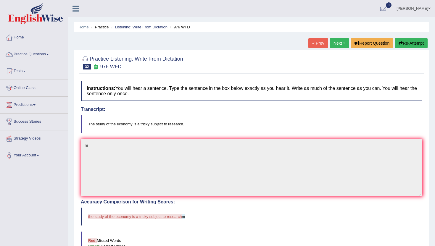
click at [343, 41] on link "Next »" at bounding box center [339, 43] width 20 height 10
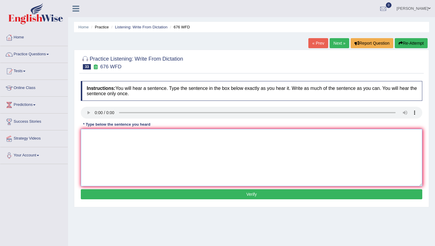
click at [151, 165] on textarea at bounding box center [251, 157] width 341 height 57
type textarea "m"
click at [146, 195] on button "Verify" at bounding box center [251, 194] width 341 height 10
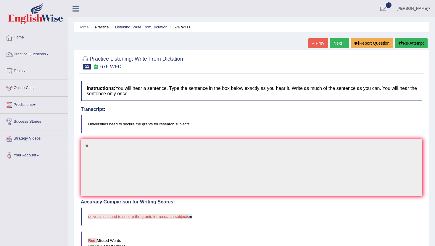
click at [334, 42] on link "Next »" at bounding box center [339, 43] width 20 height 10
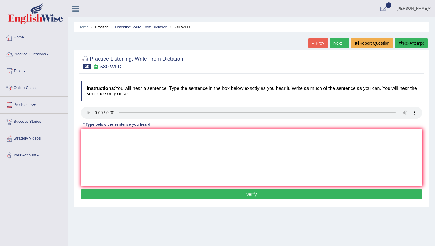
click at [100, 154] on textarea at bounding box center [251, 157] width 341 height 57
type textarea "n"
click at [100, 192] on button "Verify" at bounding box center [251, 194] width 341 height 10
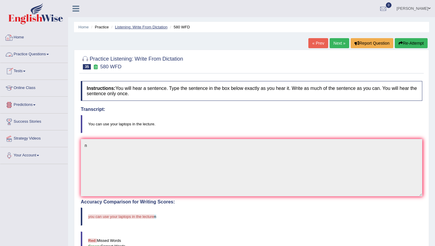
click at [135, 27] on link "Listening: Write From Dictation" at bounding box center [141, 27] width 53 height 4
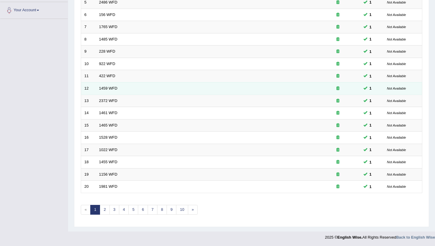
scroll to position [146, 0]
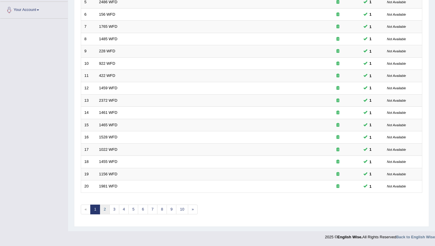
click at [105, 213] on link "2" at bounding box center [105, 210] width 10 height 10
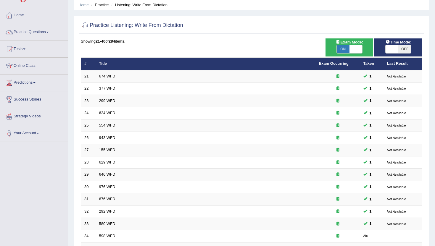
scroll to position [12, 0]
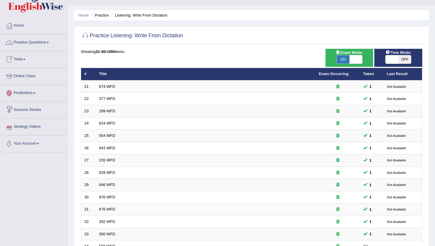
click at [27, 43] on link "Practice Questions" at bounding box center [33, 41] width 67 height 15
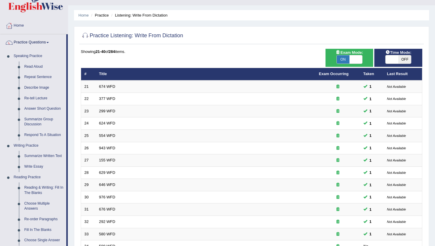
click at [72, 233] on div "Home Practice Listening: Write From Dictation Practice Listening: Write From Di…" at bounding box center [251, 176] width 367 height 377
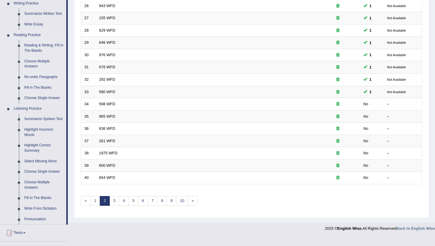
scroll to position [154, 0]
